Goal: Task Accomplishment & Management: Complete application form

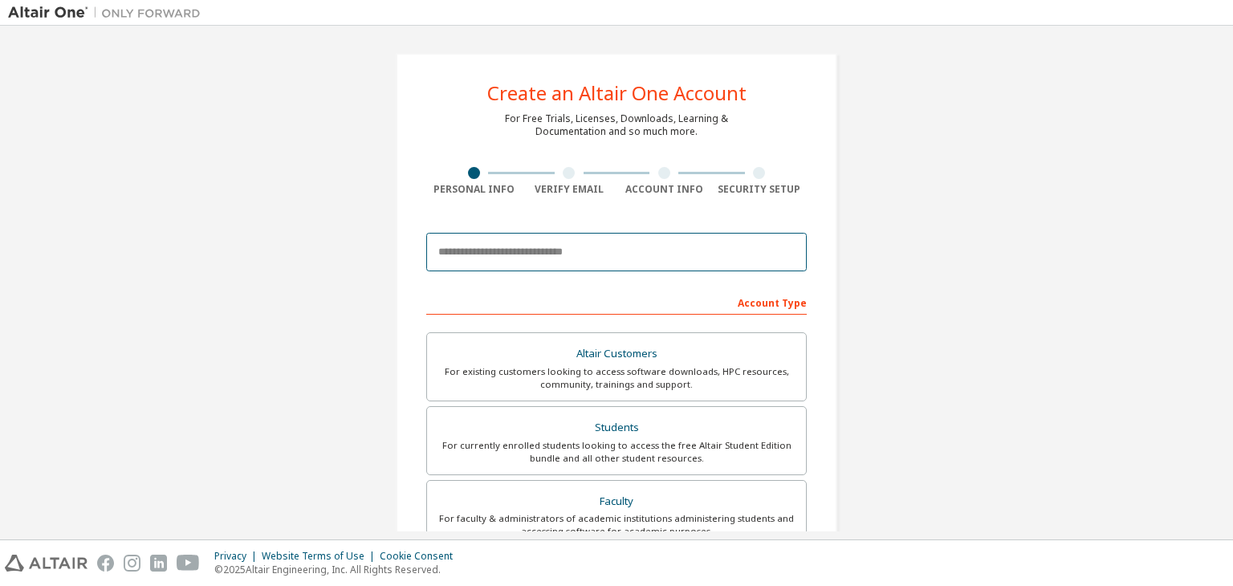
click at [669, 248] on input "email" at bounding box center [616, 252] width 381 height 39
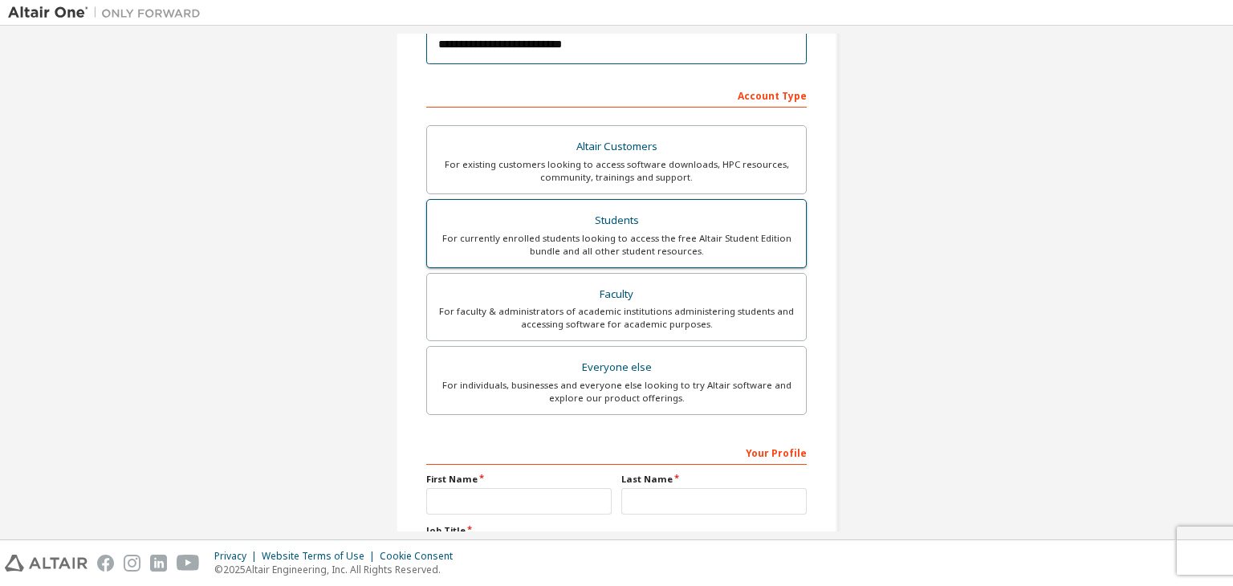
scroll to position [208, 0]
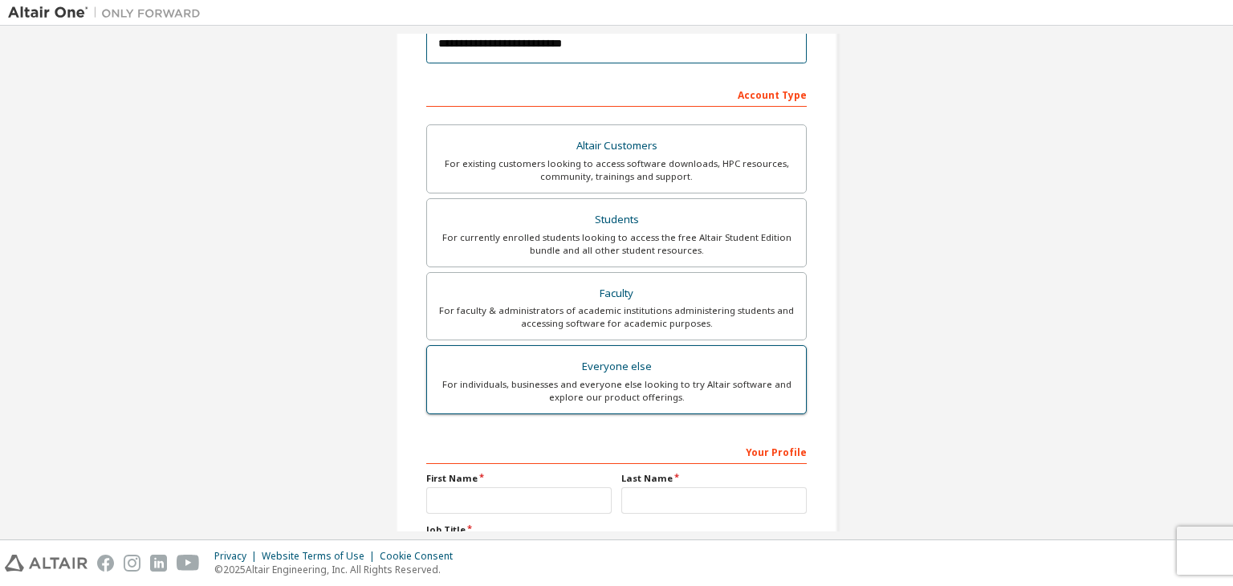
type input "**********"
click at [602, 383] on div "For individuals, businesses and everyone else looking to try Altair software an…" at bounding box center [617, 391] width 360 height 26
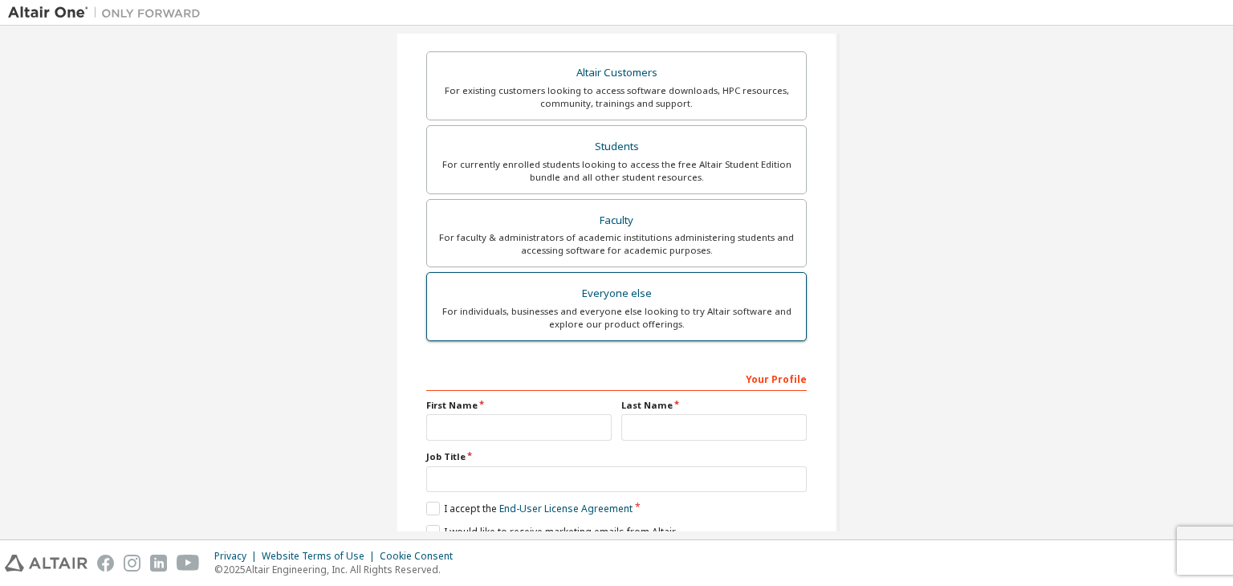
scroll to position [349, 0]
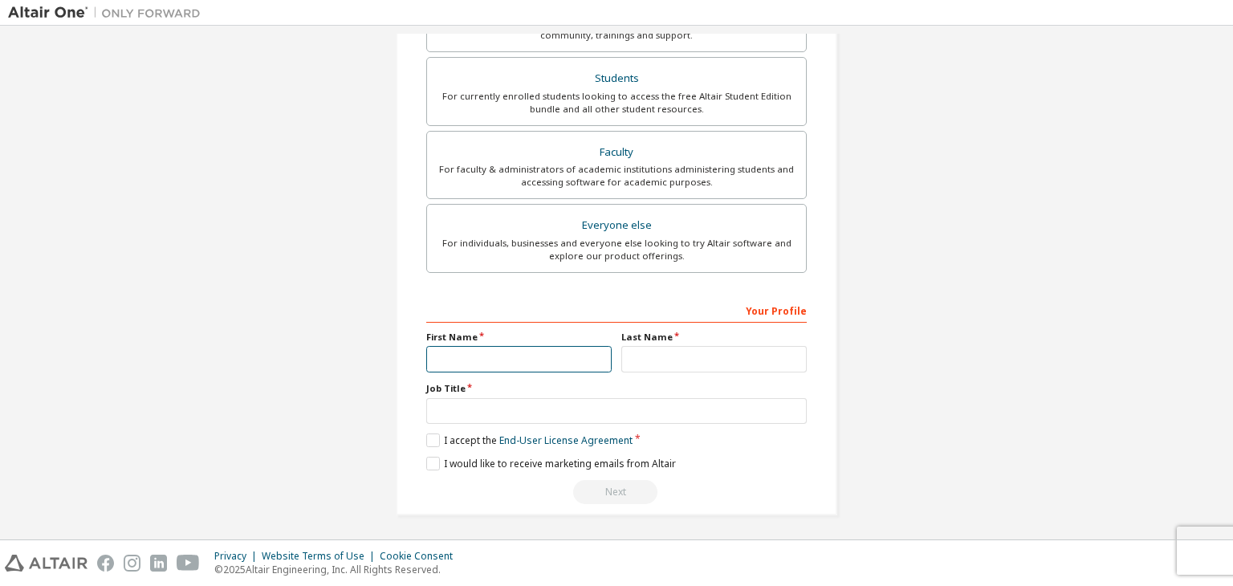
click at [552, 359] on input "text" at bounding box center [518, 359] width 185 height 26
type input "******"
click at [642, 348] on input "text" at bounding box center [713, 359] width 185 height 26
type input "******"
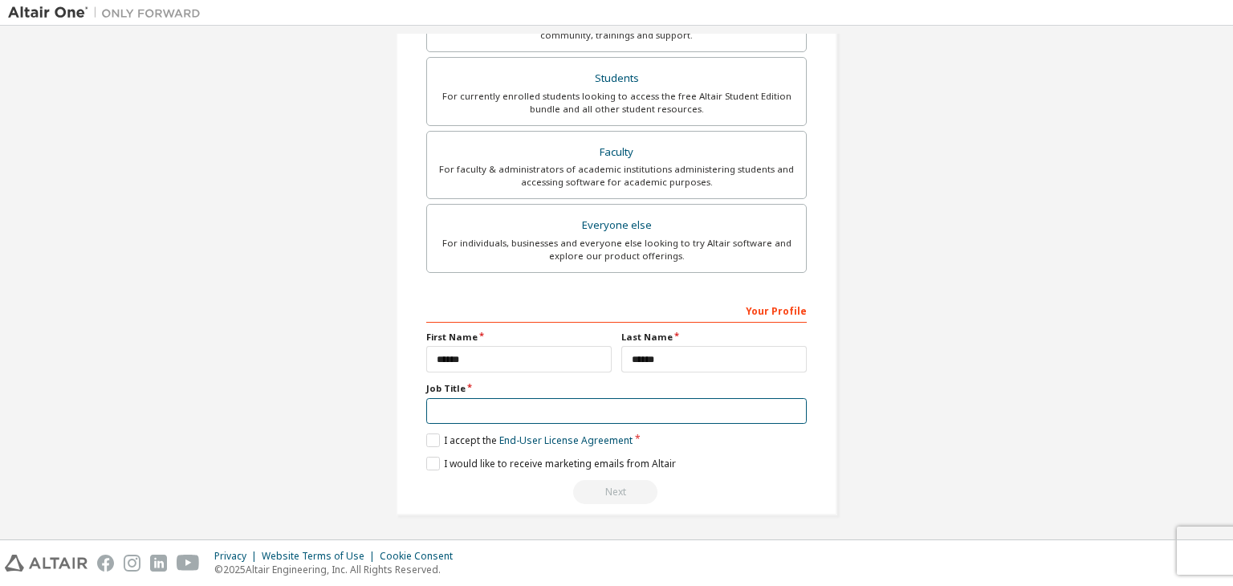
click at [483, 401] on input "text" at bounding box center [616, 411] width 381 height 26
type input "**********"
click at [431, 435] on label "I accept the End-User License Agreement" at bounding box center [529, 440] width 206 height 14
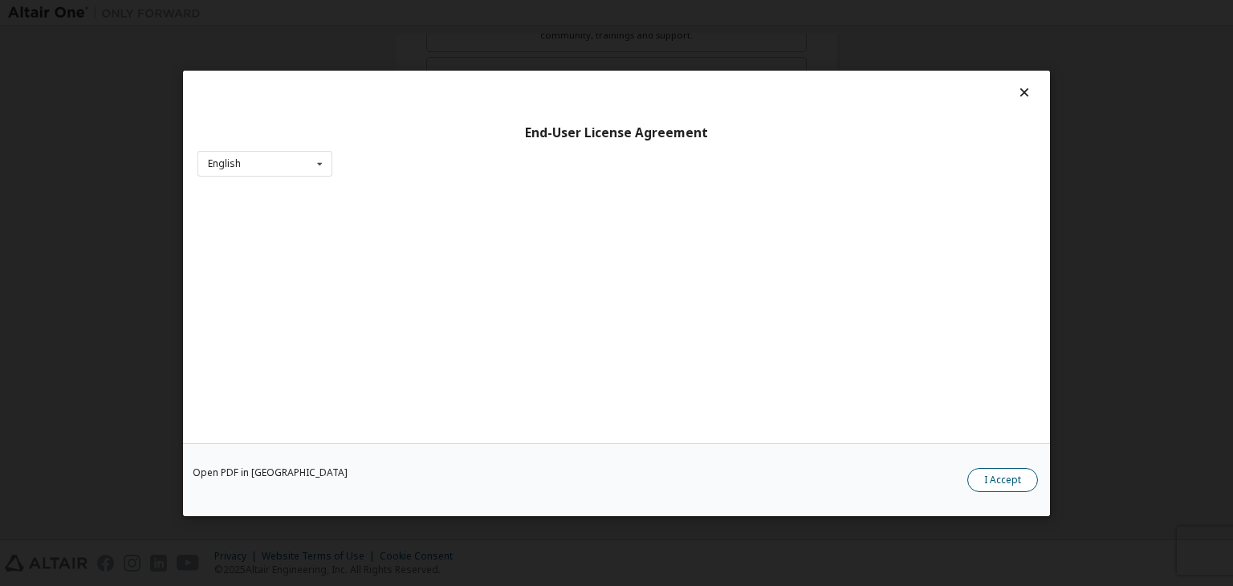
click at [983, 482] on button "I Accept" at bounding box center [1002, 480] width 71 height 24
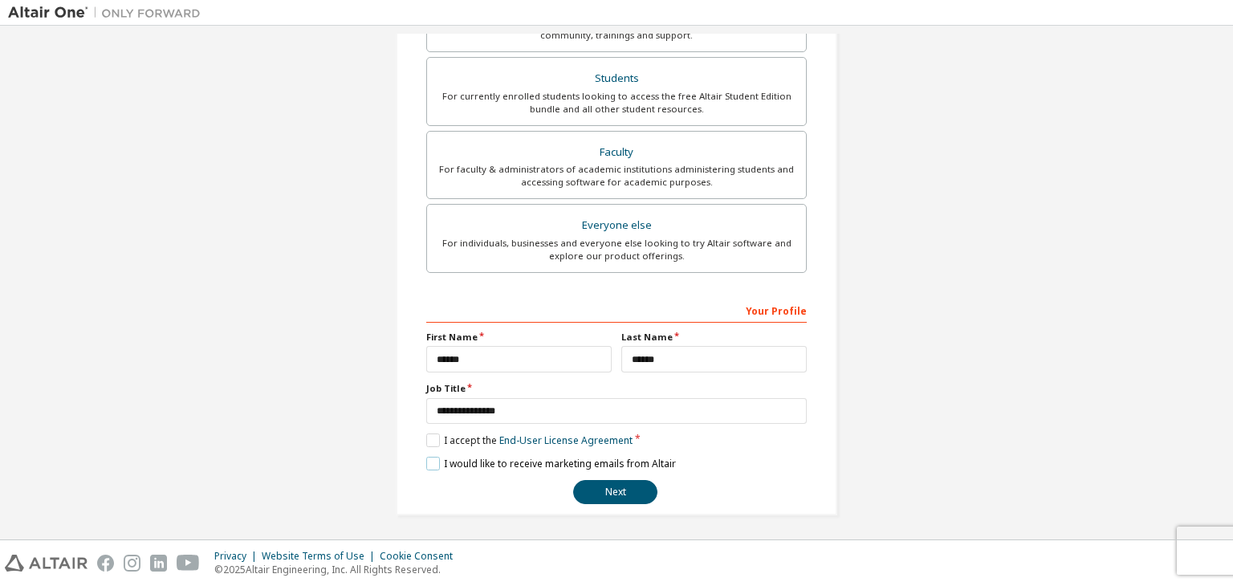
click at [426, 466] on label "I would like to receive marketing emails from Altair" at bounding box center [551, 464] width 250 height 14
click at [625, 489] on button "Next" at bounding box center [615, 492] width 84 height 24
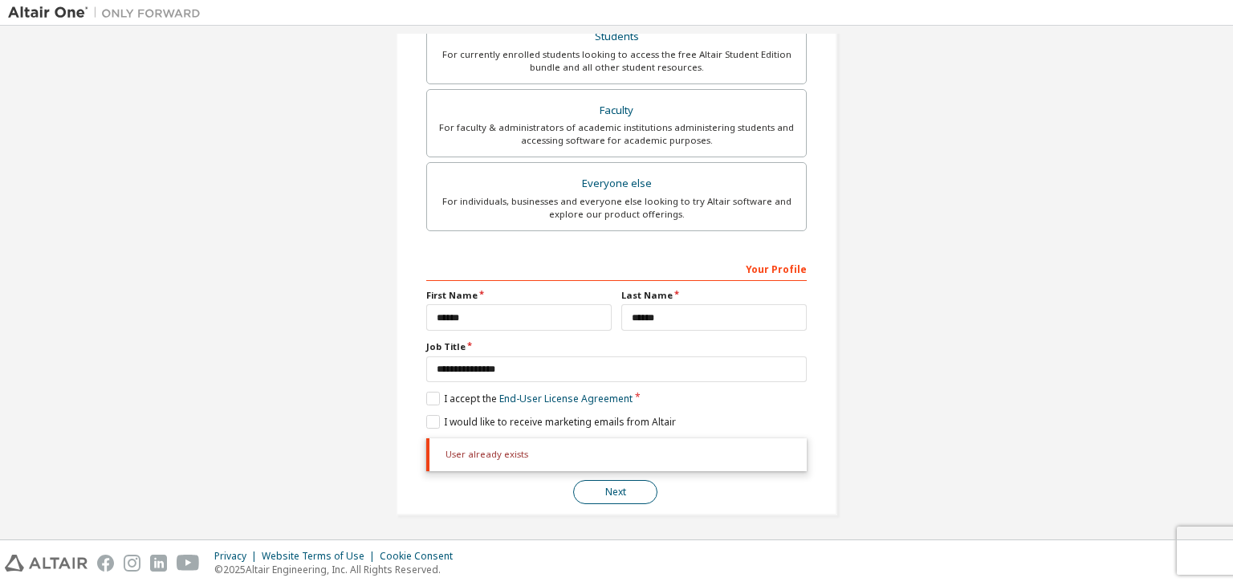
click at [625, 489] on button "Next" at bounding box center [615, 492] width 84 height 24
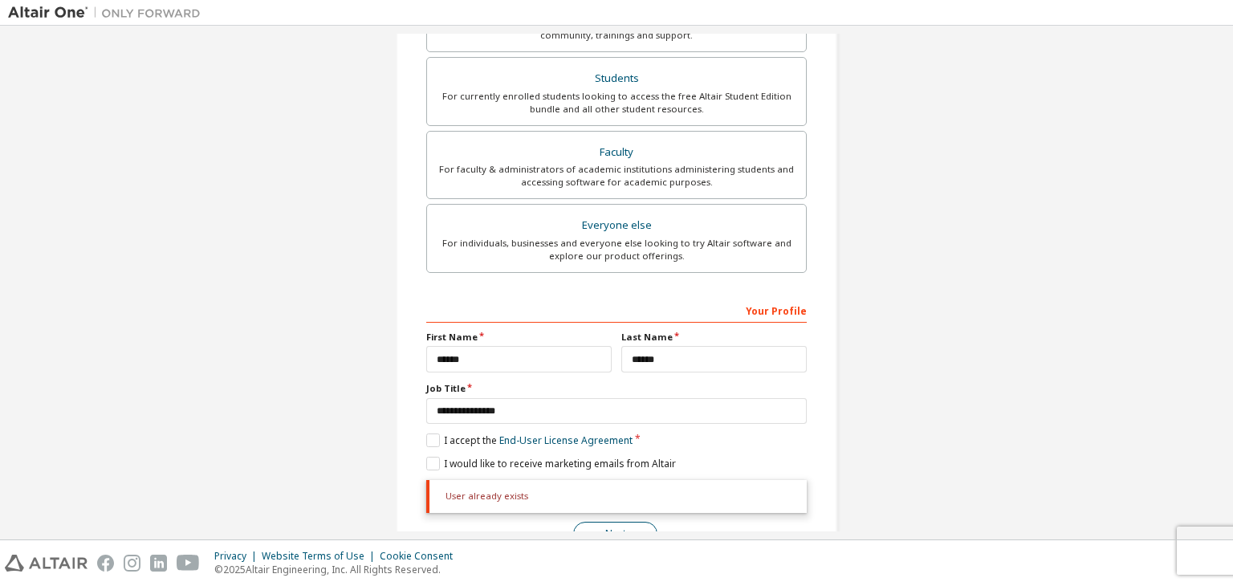
click at [625, 489] on div "User already exists Next" at bounding box center [616, 513] width 381 height 66
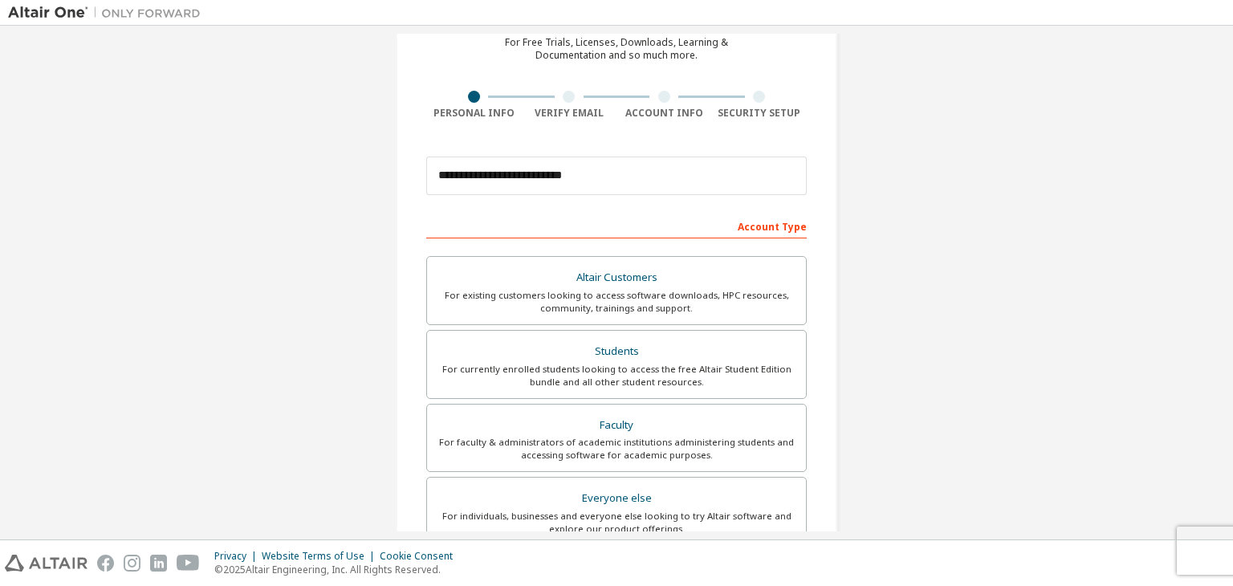
scroll to position [77, 0]
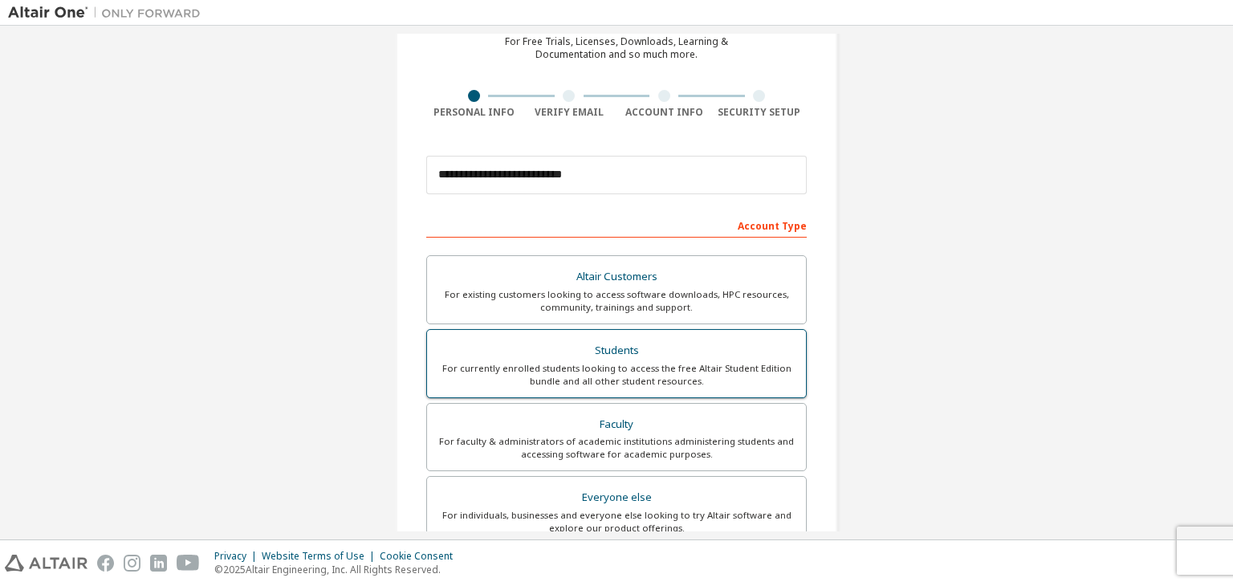
click at [571, 376] on div "For currently enrolled students looking to access the free Altair Student Editi…" at bounding box center [617, 375] width 360 height 26
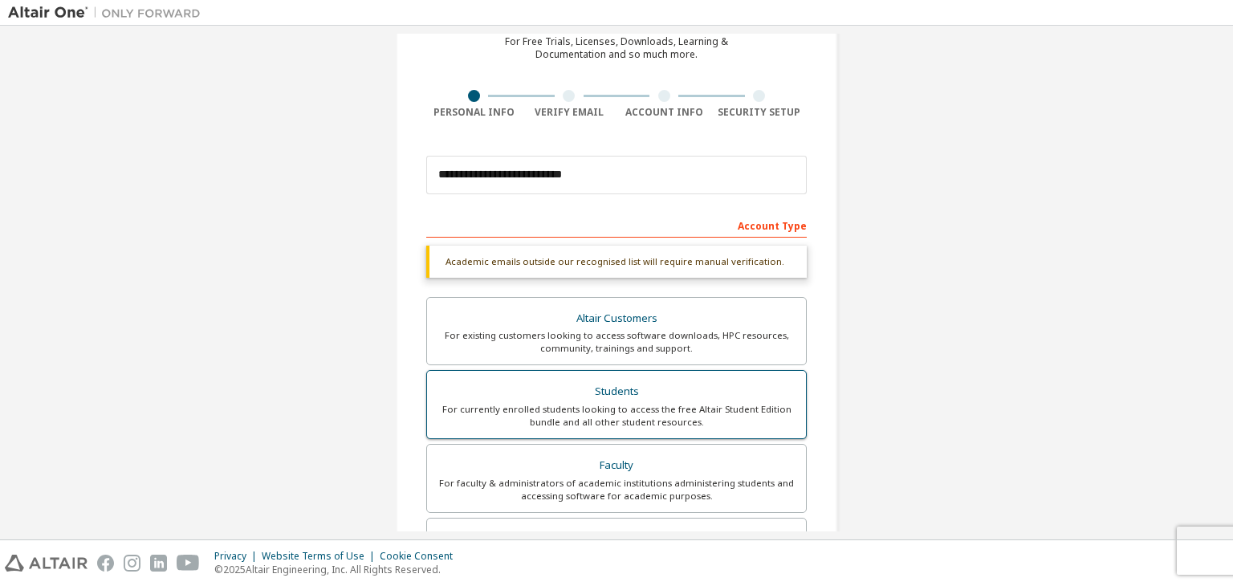
scroll to position [433, 0]
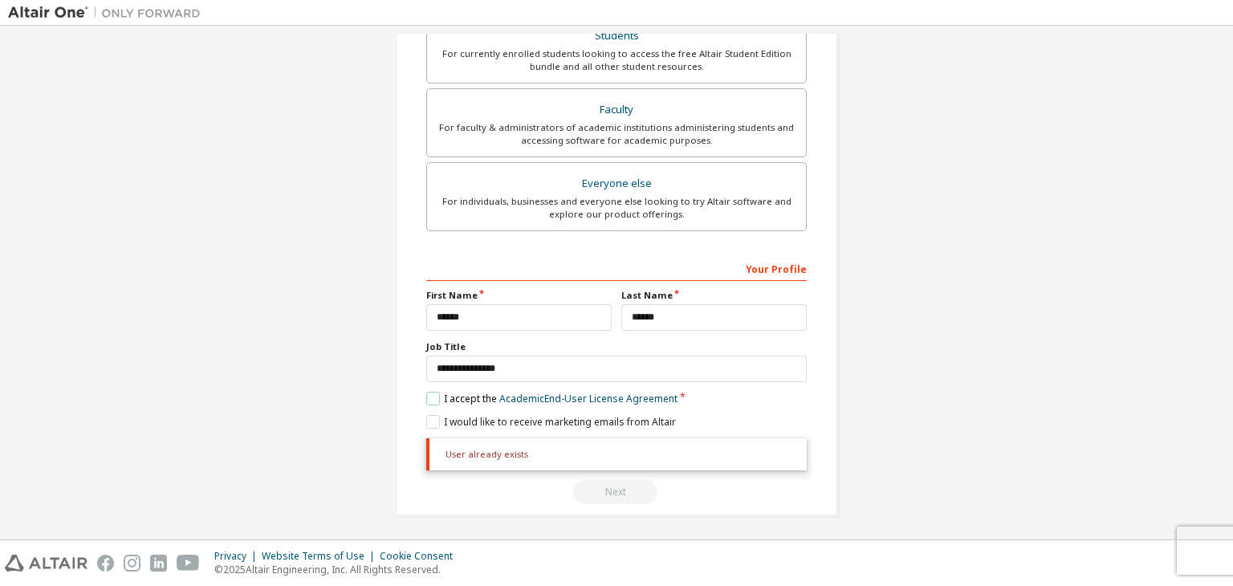
click at [426, 399] on label "I accept the Academic End-User License Agreement" at bounding box center [551, 399] width 251 height 14
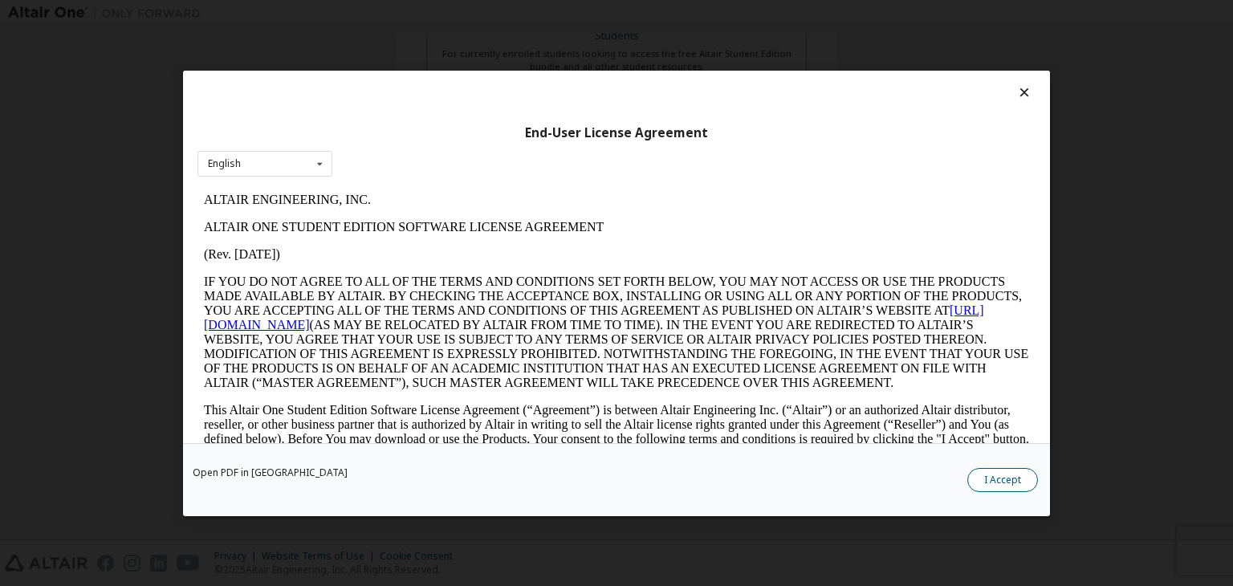
scroll to position [0, 0]
click at [975, 470] on button "I Accept" at bounding box center [1002, 480] width 71 height 24
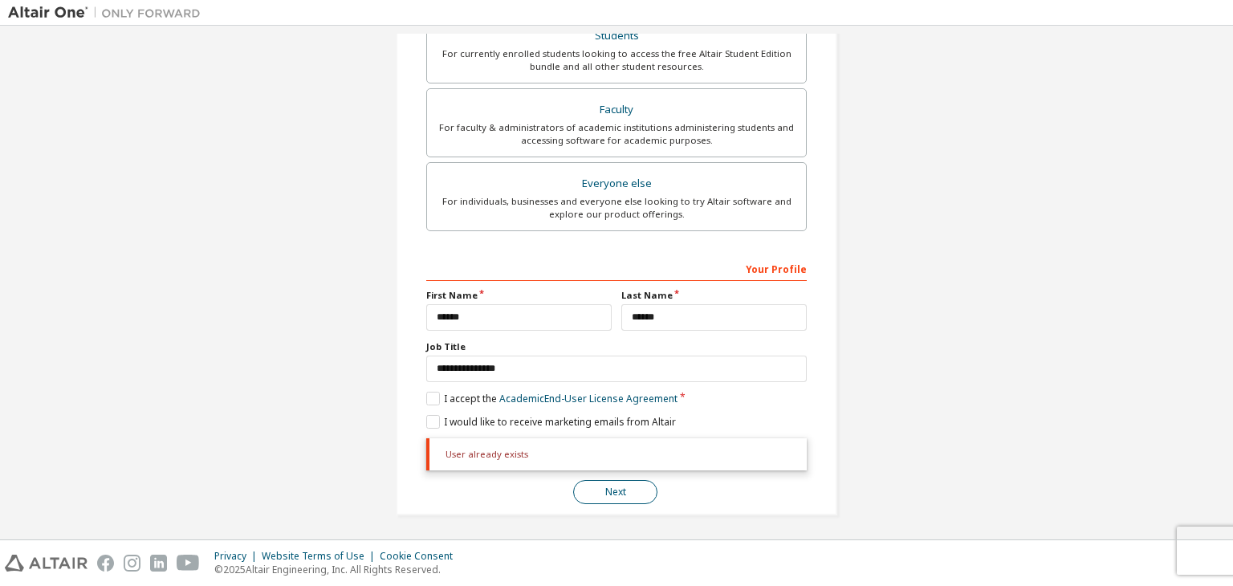
click at [617, 494] on button "Next" at bounding box center [615, 492] width 84 height 24
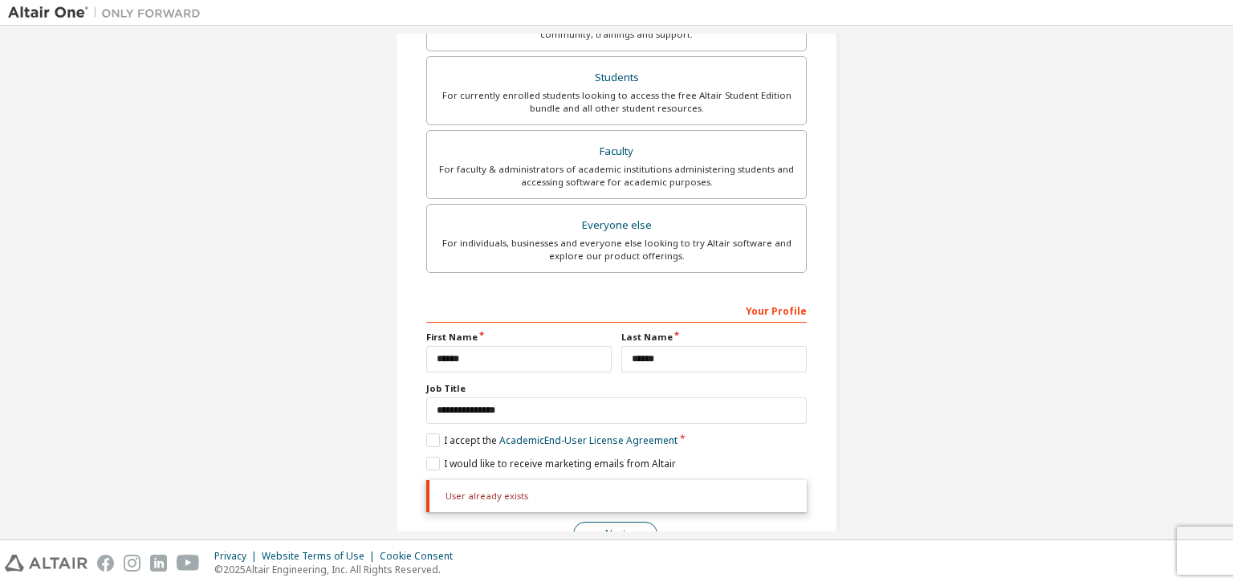
click at [617, 494] on div "User already exists" at bounding box center [616, 496] width 381 height 32
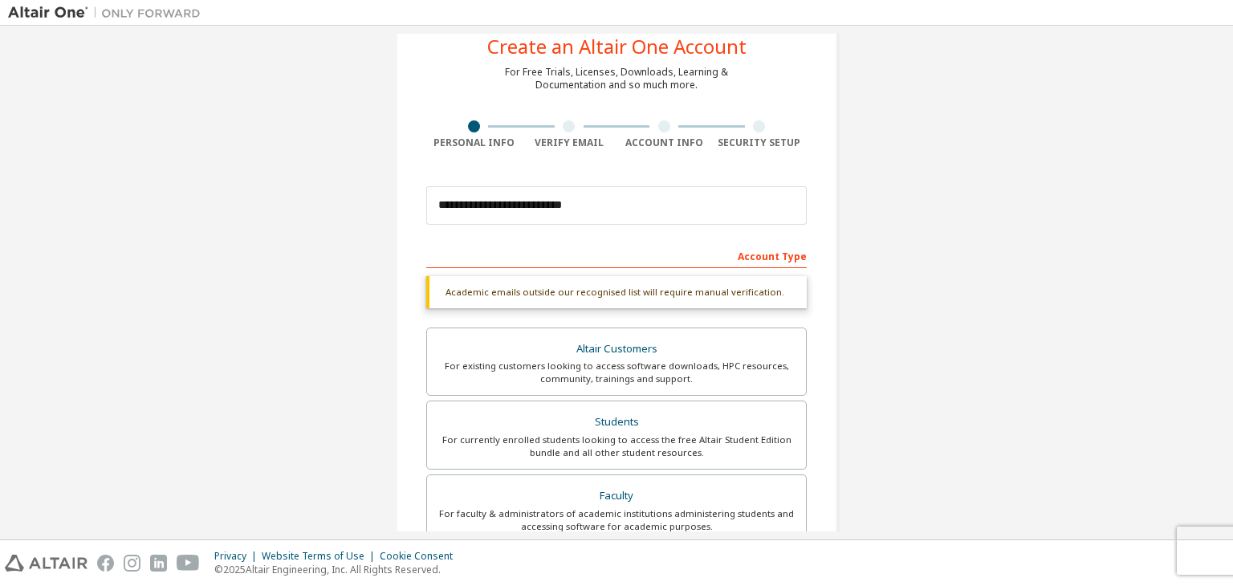
scroll to position [0, 0]
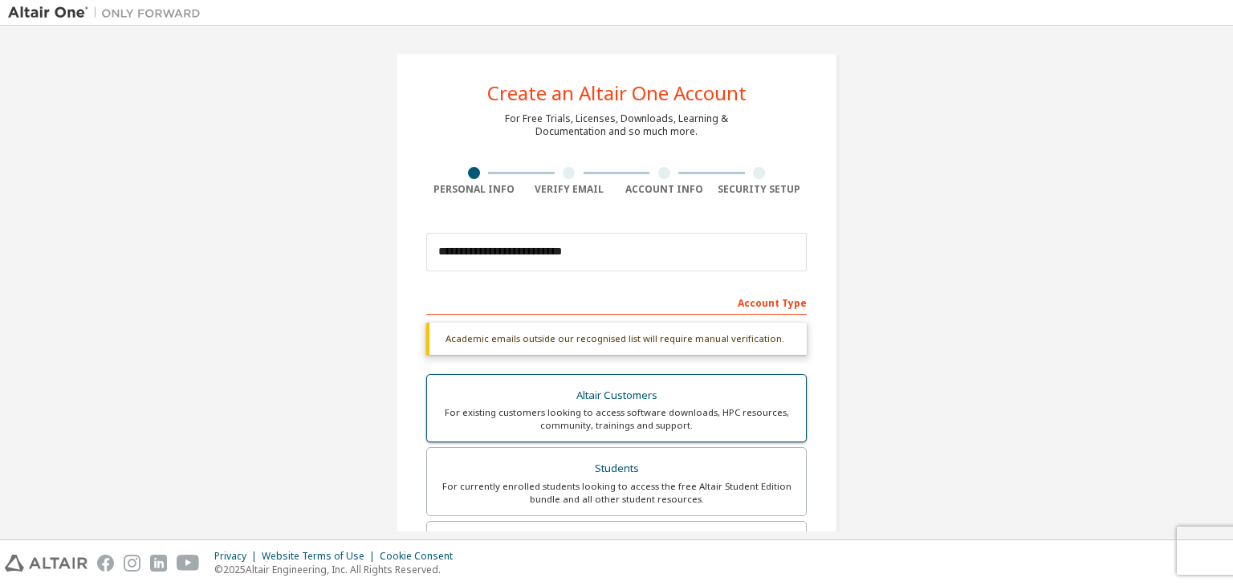
click at [633, 411] on div "For existing customers looking to access software downloads, HPC resources, com…" at bounding box center [617, 419] width 360 height 26
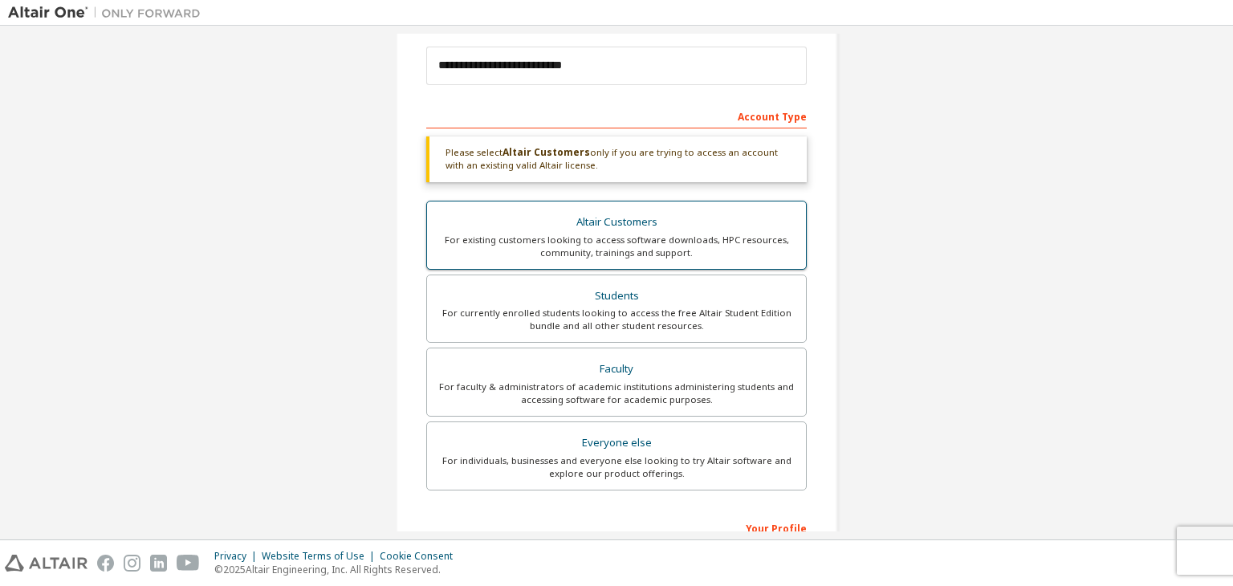
scroll to position [446, 0]
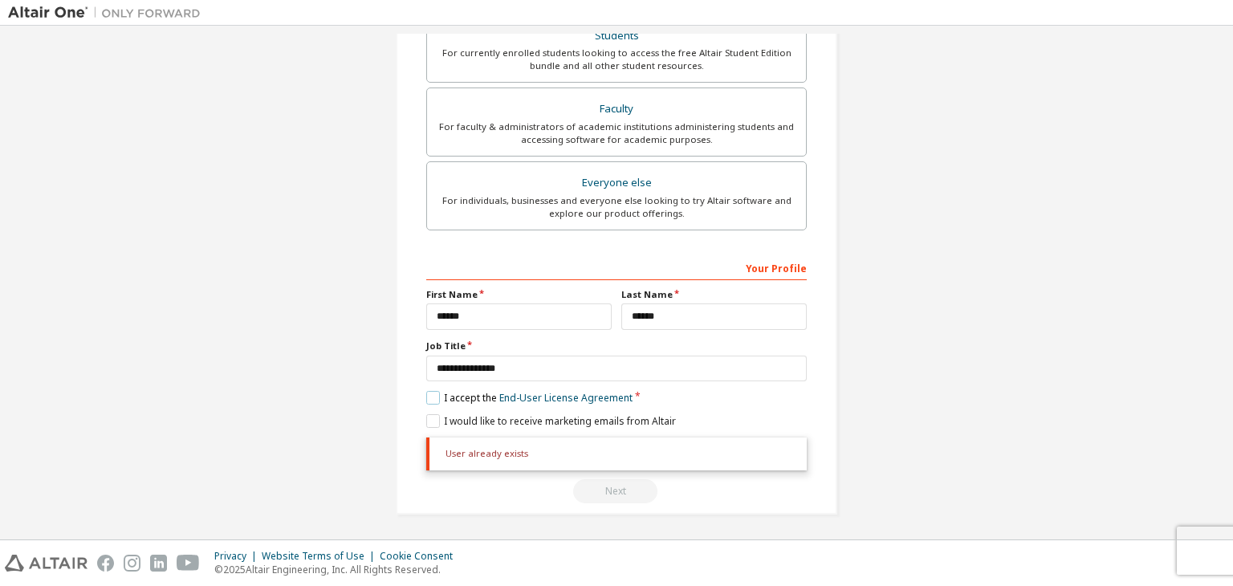
click at [429, 400] on label "I accept the End-User License Agreement" at bounding box center [529, 398] width 206 height 14
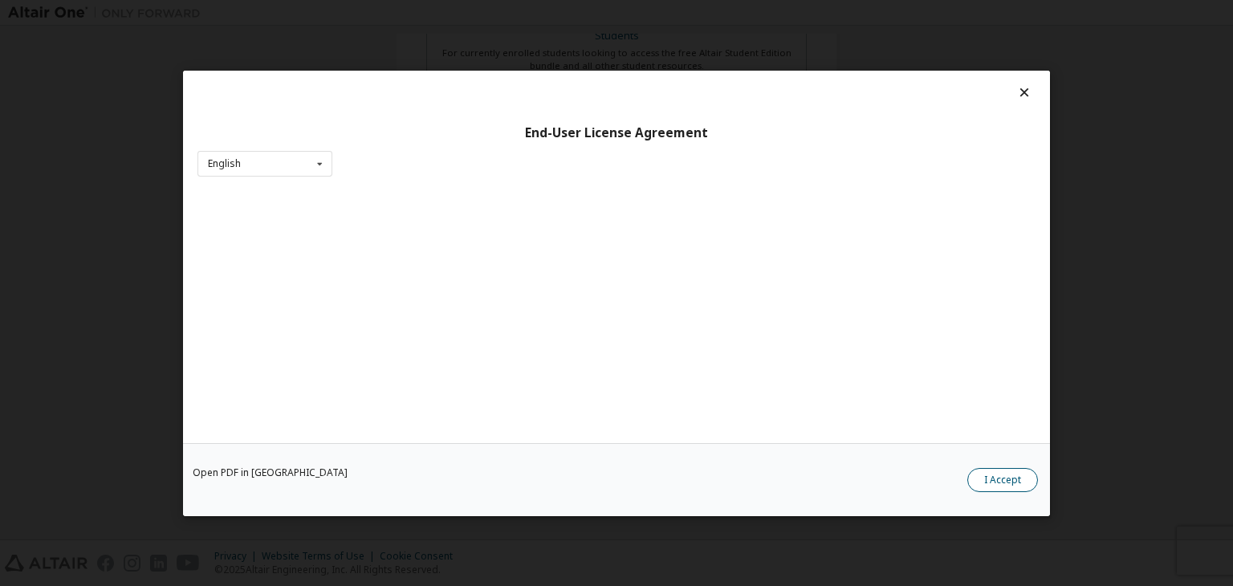
click at [1008, 474] on button "I Accept" at bounding box center [1002, 480] width 71 height 24
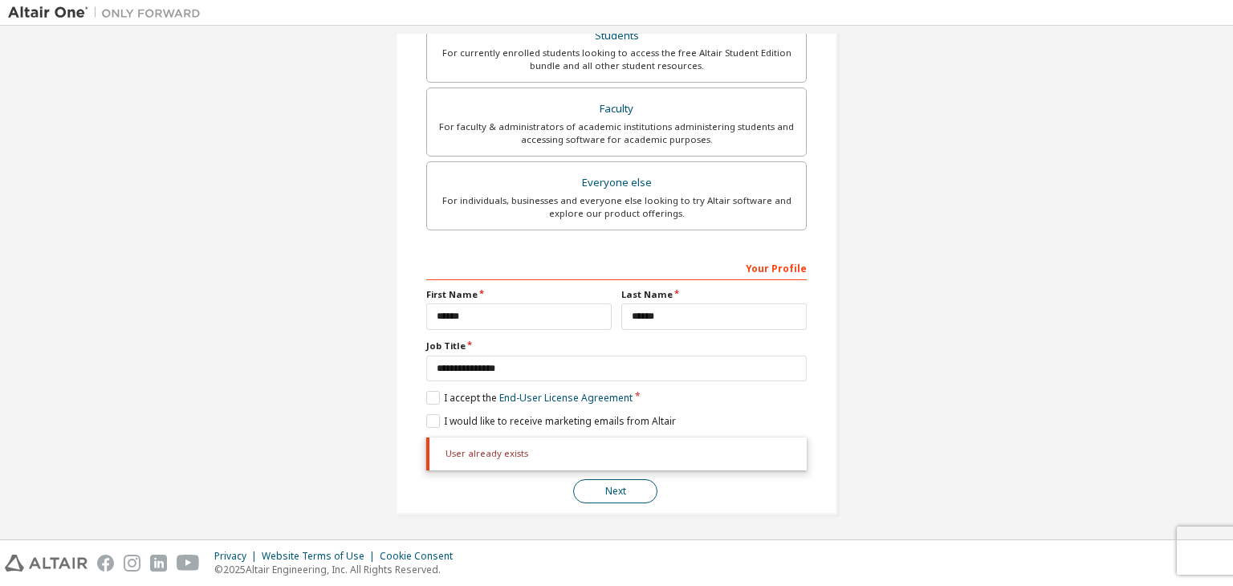
click at [643, 484] on button "Next" at bounding box center [615, 491] width 84 height 24
click at [643, 484] on div "User already exists Next" at bounding box center [616, 470] width 381 height 66
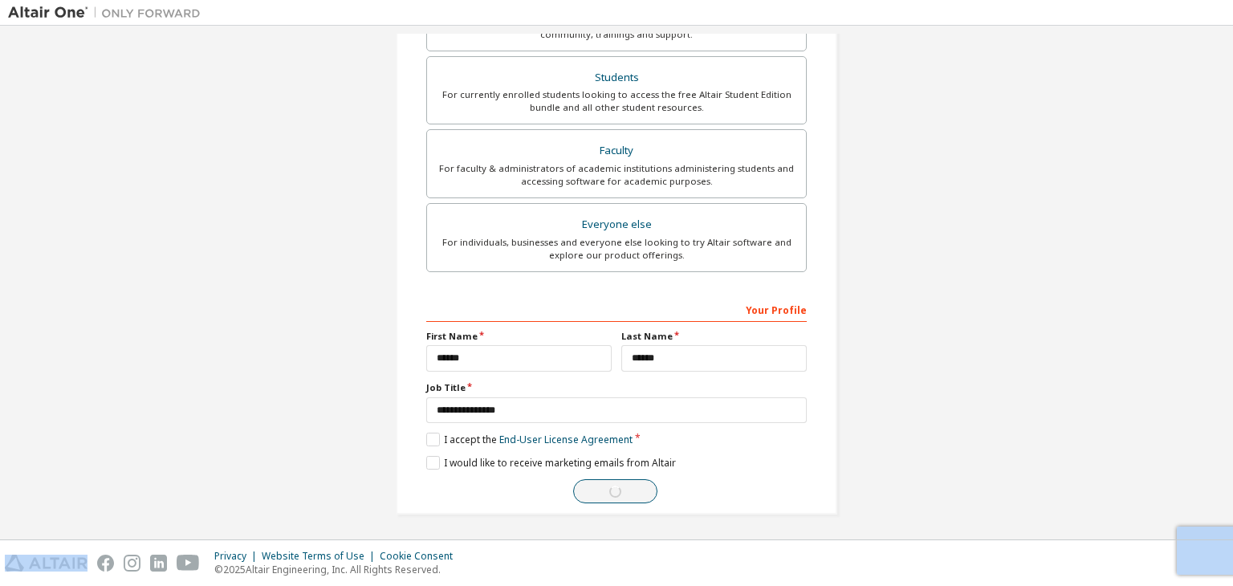
click at [643, 484] on div "Next" at bounding box center [616, 491] width 381 height 24
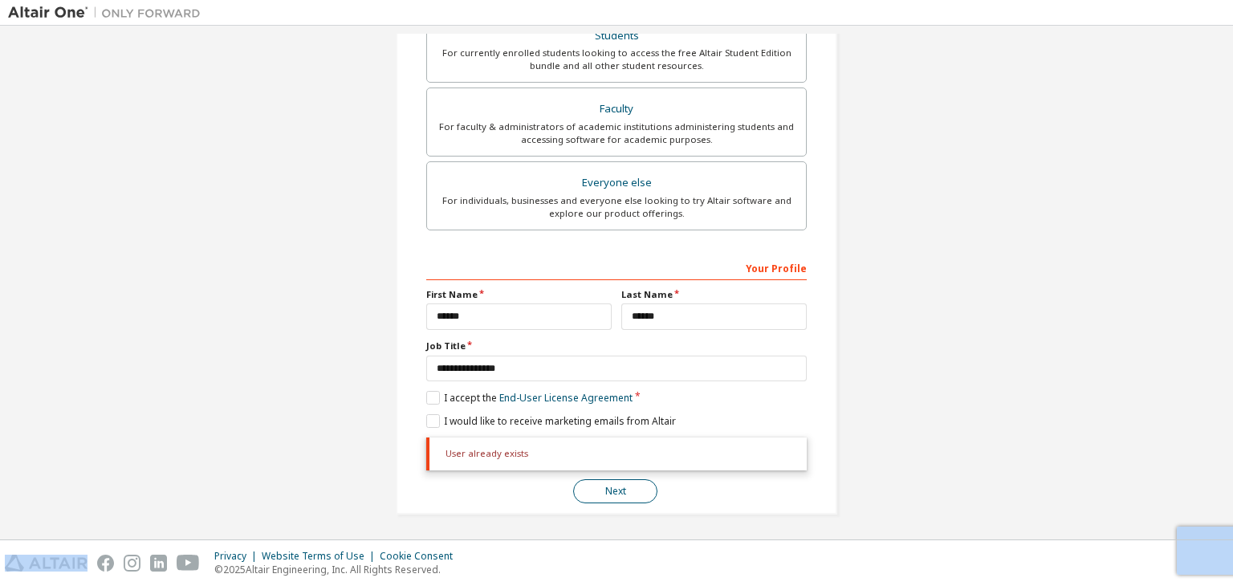
click at [593, 485] on button "Next" at bounding box center [615, 491] width 84 height 24
click at [593, 485] on div "User already exists Next" at bounding box center [616, 470] width 381 height 66
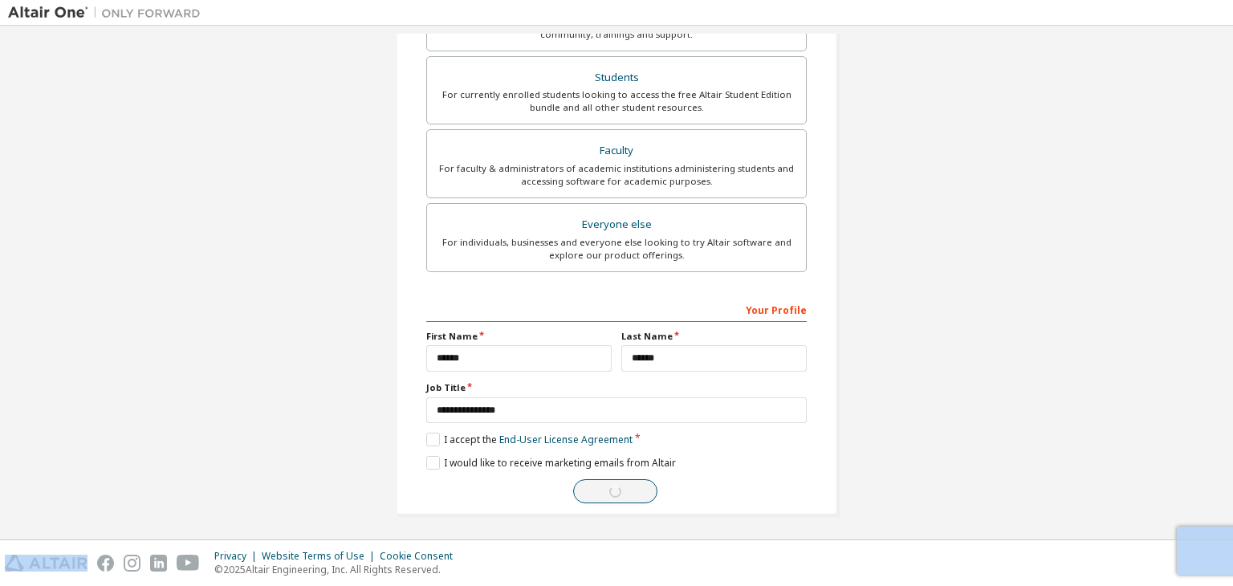
click at [593, 485] on div "Next" at bounding box center [616, 491] width 381 height 24
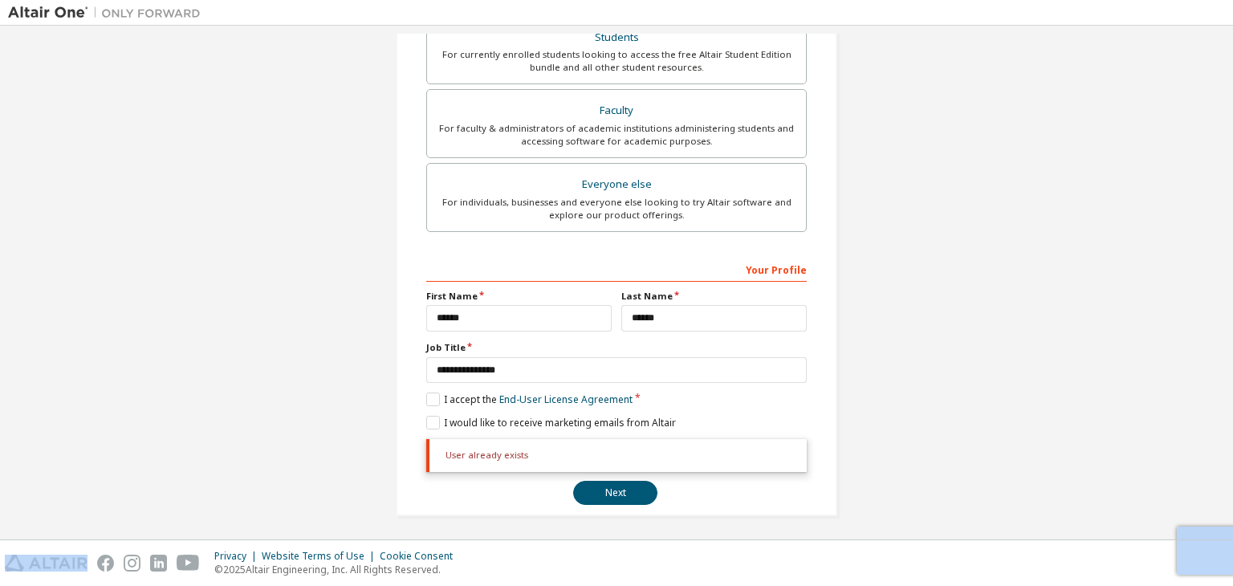
scroll to position [0, 0]
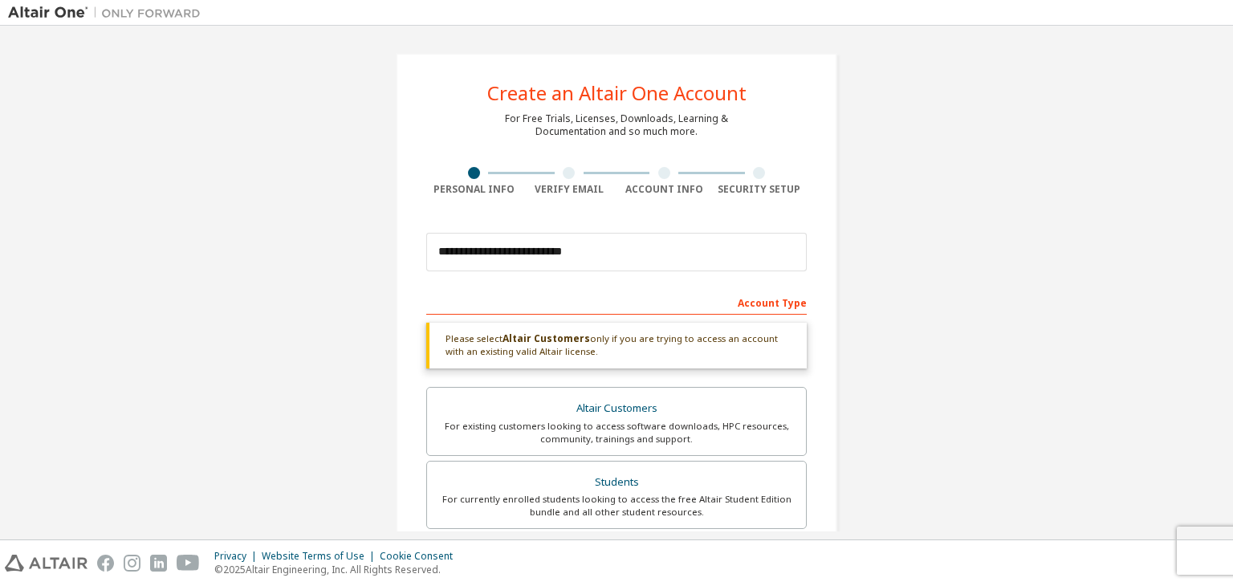
click at [557, 184] on div "Verify Email" at bounding box center [570, 189] width 96 height 13
drag, startPoint x: 557, startPoint y: 184, endPoint x: 566, endPoint y: 174, distance: 13.1
click at [566, 174] on div "Verify Email" at bounding box center [570, 181] width 96 height 29
click at [566, 174] on div at bounding box center [569, 173] width 12 height 12
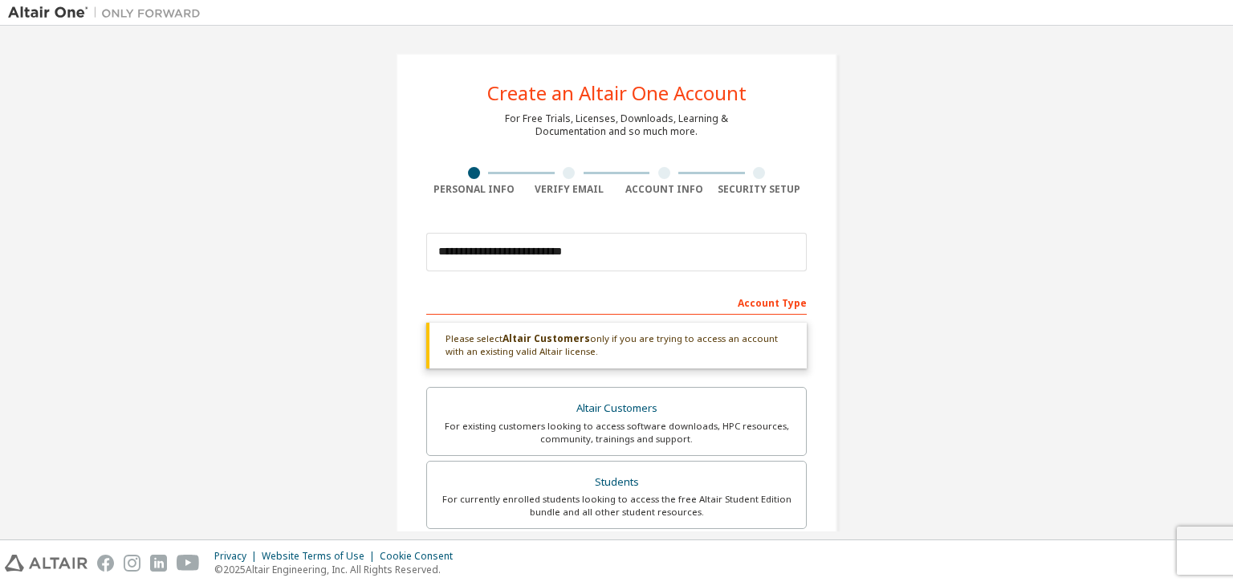
click at [566, 174] on div at bounding box center [569, 173] width 12 height 12
